Goal: Navigation & Orientation: Find specific page/section

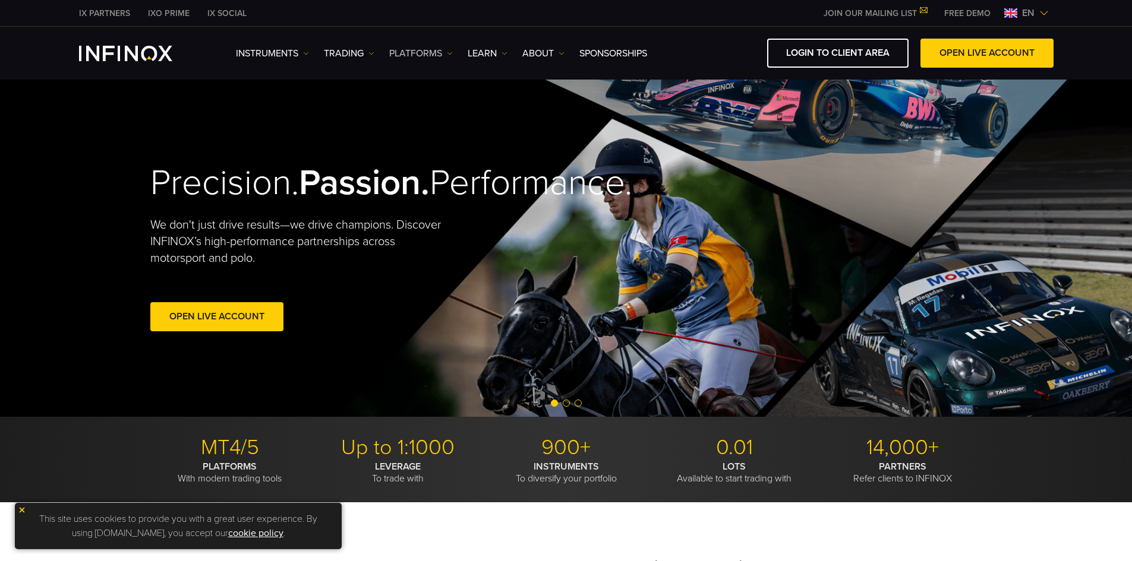
click at [453, 50] on img at bounding box center [450, 53] width 6 height 6
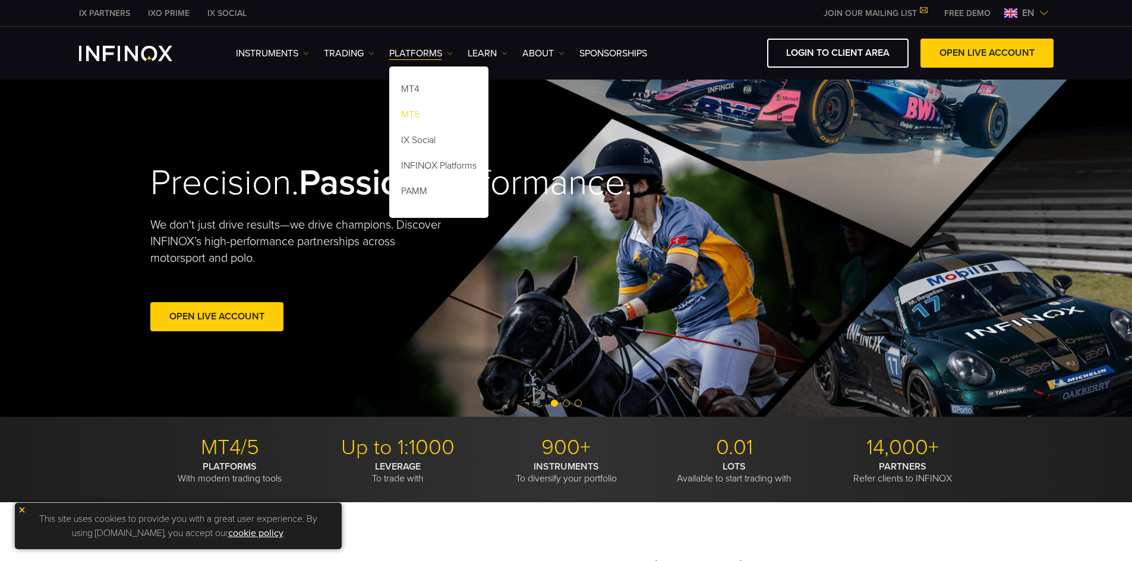
click at [415, 118] on link "MT5" at bounding box center [438, 117] width 99 height 26
